Goal: Register for event/course

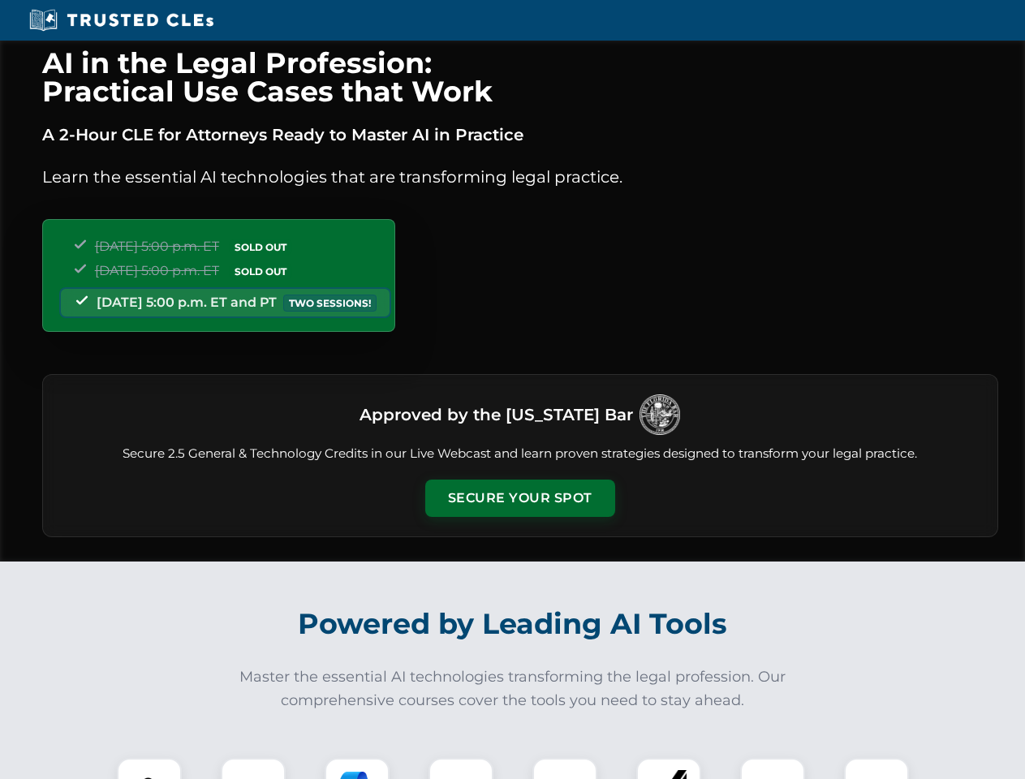
click at [519, 498] on button "Secure Your Spot" at bounding box center [520, 498] width 190 height 37
click at [149, 768] on img at bounding box center [149, 790] width 47 height 47
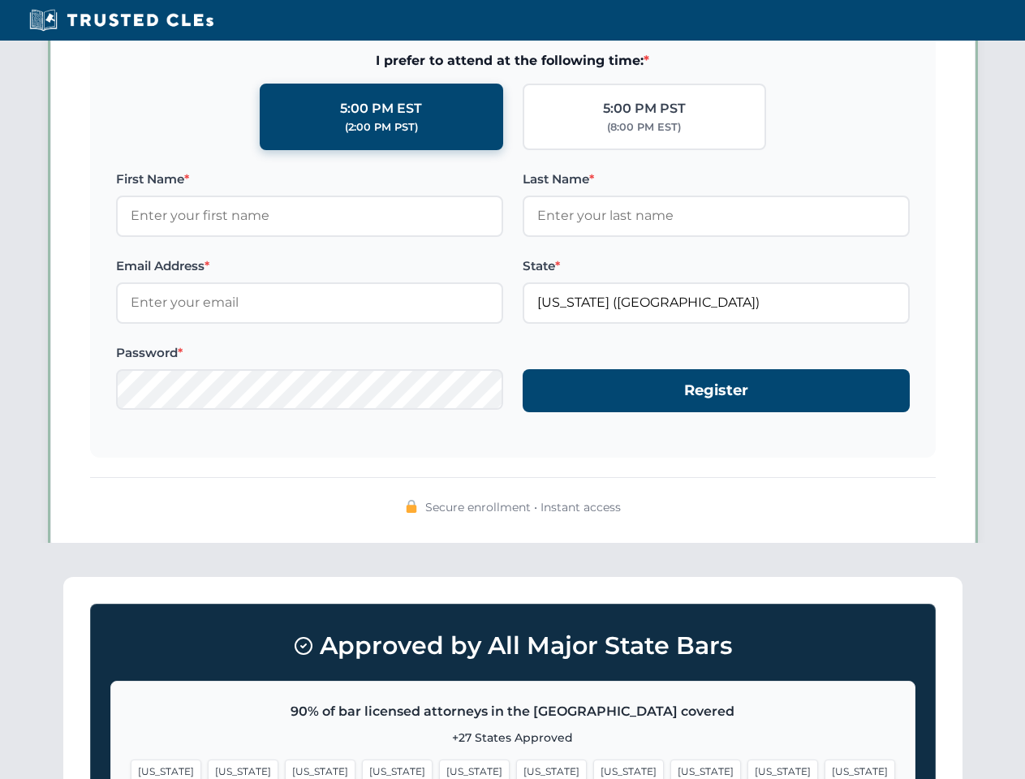
click at [593, 768] on span "[US_STATE]" at bounding box center [628, 771] width 71 height 24
click at [747, 768] on span "[US_STATE]" at bounding box center [782, 771] width 71 height 24
